Goal: Transaction & Acquisition: Download file/media

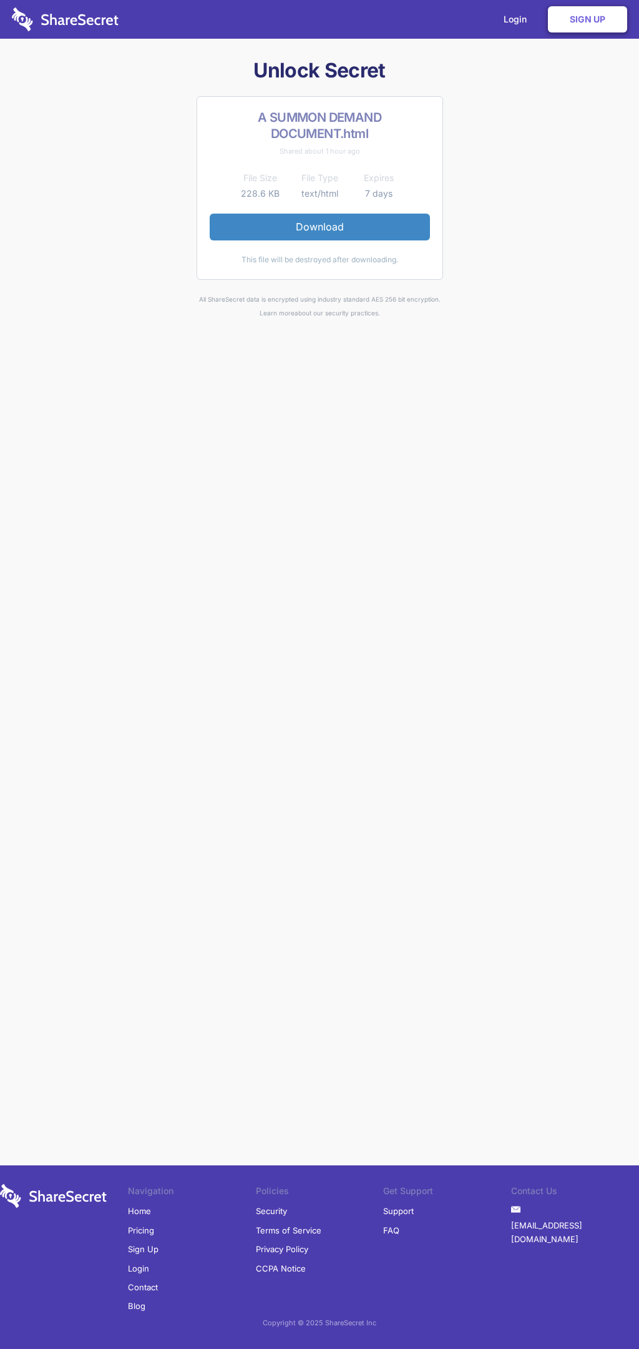
click at [320, 227] on link "Download" at bounding box center [320, 227] width 220 height 26
